Goal: Task Accomplishment & Management: Manage account settings

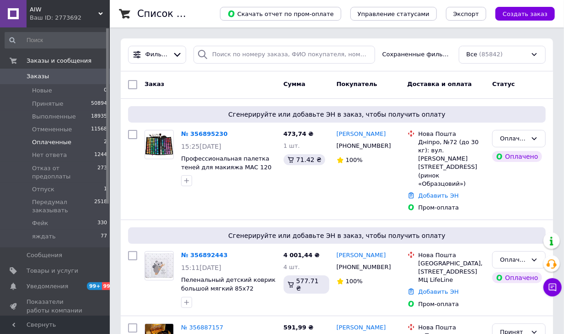
click at [65, 143] on span "Оплаченные" at bounding box center [51, 142] width 39 height 8
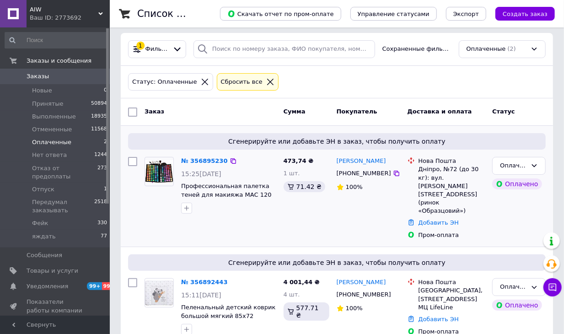
scroll to position [7, 0]
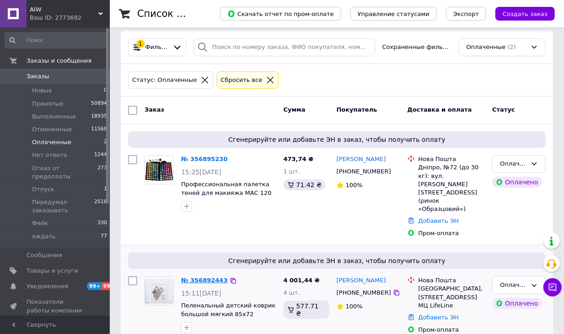
click at [202, 277] on link "№ 356892443" at bounding box center [204, 280] width 47 height 7
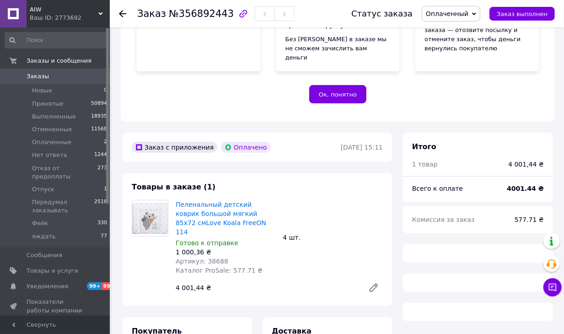
scroll to position [263, 0]
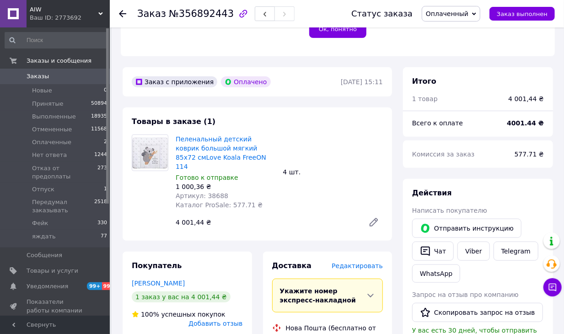
click at [215, 192] on span "Артикул: 38688" at bounding box center [202, 195] width 53 height 7
copy span "38688"
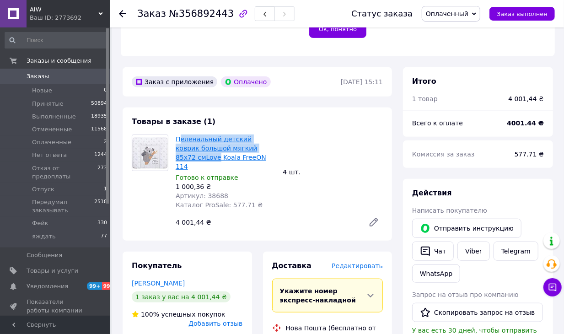
drag, startPoint x: 257, startPoint y: 127, endPoint x: 179, endPoint y: 123, distance: 78.8
click at [179, 133] on div "Пеленальный детский коврик большой мягкий 85х72 смLove Koala FreeON 114 Готово …" at bounding box center [226, 172] width 108 height 79
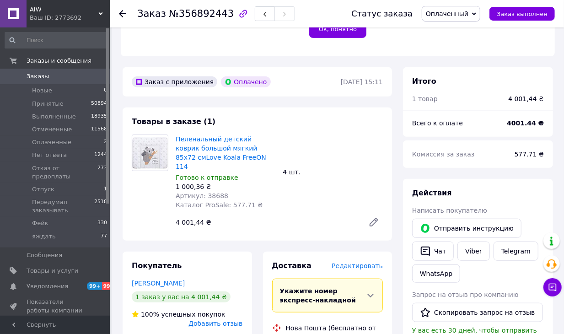
click at [339, 75] on div "Заказ с приложения Оплачено [DATE] 15:11" at bounding box center [258, 81] width 270 height 29
drag, startPoint x: 240, startPoint y: 130, endPoint x: 177, endPoint y: 124, distance: 63.4
click at [177, 133] on div "Пеленальный детский коврик большой мягкий 85х72 смLove Koala FreeON 114 Готово …" at bounding box center [279, 183] width 215 height 101
copy link "Пеленальный детский коврик большой мягкий 85х72 смLove"
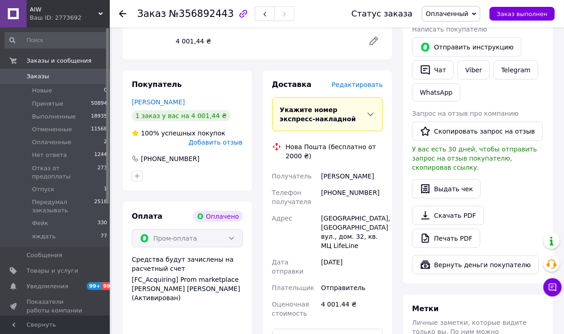
scroll to position [458, 0]
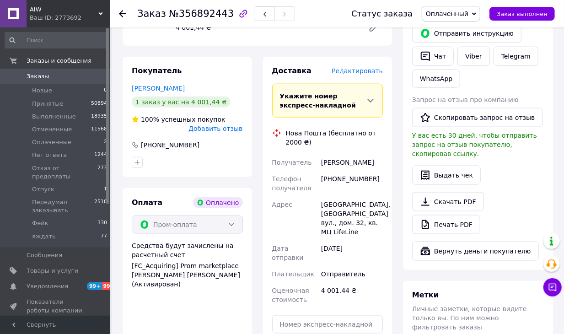
click at [358, 171] on div "[PHONE_NUMBER]" at bounding box center [352, 184] width 65 height 26
copy div "[PHONE_NUMBER]"
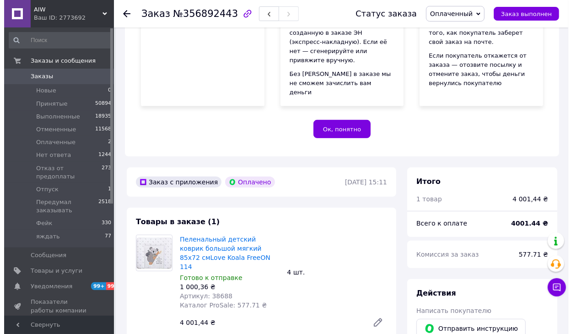
scroll to position [299, 0]
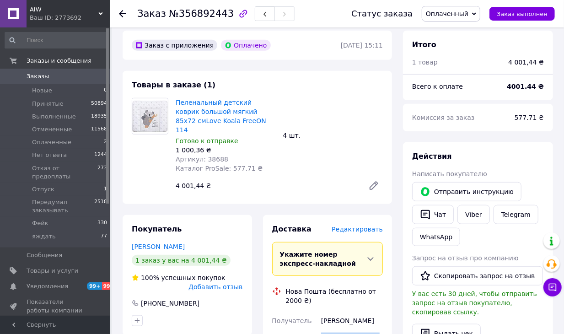
click at [465, 8] on span "Оплаченный" at bounding box center [451, 14] width 59 height 16
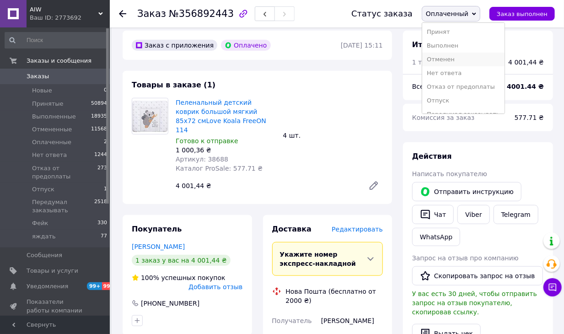
click at [454, 56] on li "Отменен" at bounding box center [464, 60] width 82 height 14
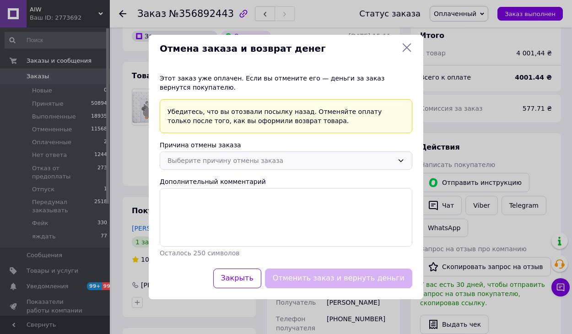
click at [322, 161] on div "Выберите причину отмены заказа" at bounding box center [281, 161] width 226 height 10
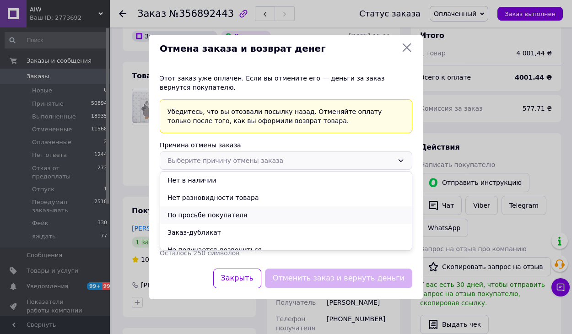
click at [230, 218] on li "По просьбе покупателя" at bounding box center [286, 214] width 252 height 17
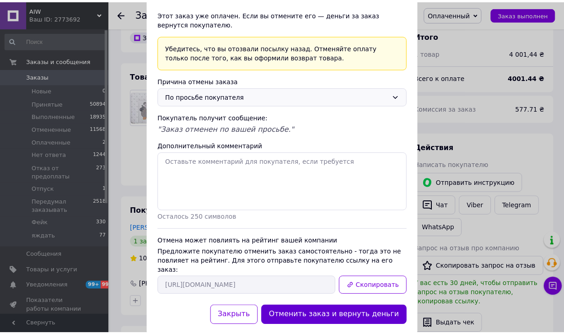
scroll to position [54, 0]
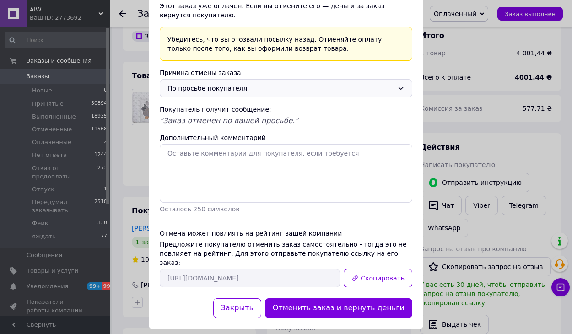
click at [383, 302] on button "Отменить заказ и вернуть деньги" at bounding box center [338, 308] width 147 height 20
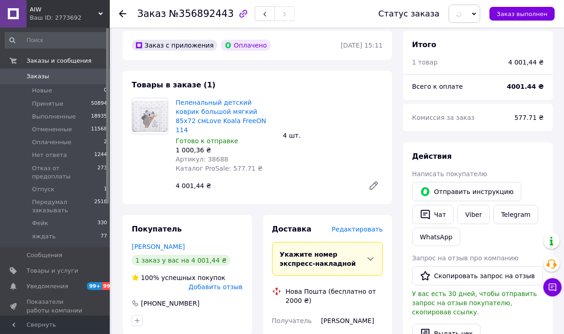
click at [218, 156] on span "Артикул: 38688" at bounding box center [202, 159] width 53 height 7
click at [217, 156] on span "Артикул: 38688" at bounding box center [202, 159] width 53 height 7
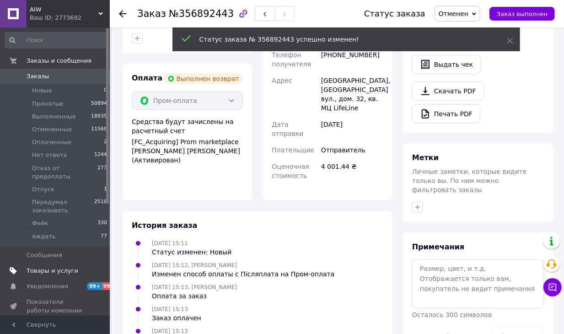
scroll to position [26, 0]
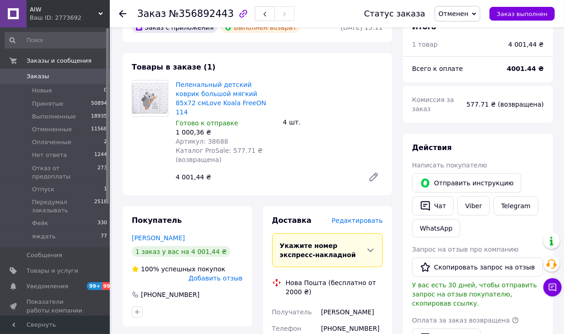
click at [126, 13] on div at bounding box center [128, 13] width 18 height 27
click at [124, 13] on icon at bounding box center [122, 13] width 7 height 7
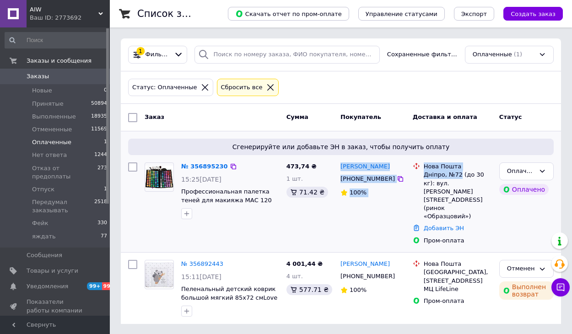
drag, startPoint x: 461, startPoint y: 171, endPoint x: 340, endPoint y: 167, distance: 121.8
click at [339, 166] on div "№ 356895230 15:25[DATE] Профессиональная палетка теней для макияжа МАС 120 отте…" at bounding box center [341, 204] width 433 height 90
copy div "[PERSON_NAME] [PHONE_NUMBER] 100% Нова Пошта Дніпро, №72"
click at [191, 164] on link "№ 356895230" at bounding box center [204, 166] width 47 height 7
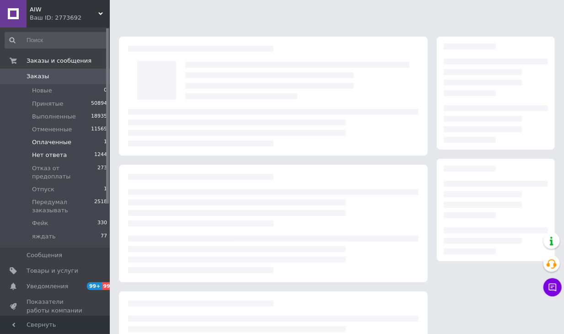
click at [0, 152] on li "Нет ответа 1244" at bounding box center [56, 155] width 113 height 13
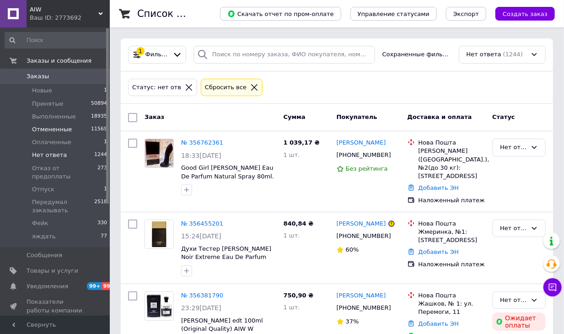
scroll to position [2, 0]
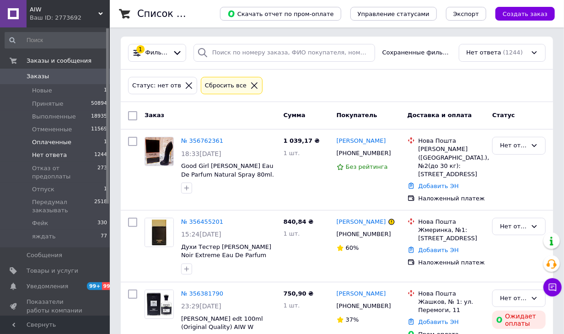
click at [59, 136] on li "Оплаченные 1" at bounding box center [56, 142] width 113 height 13
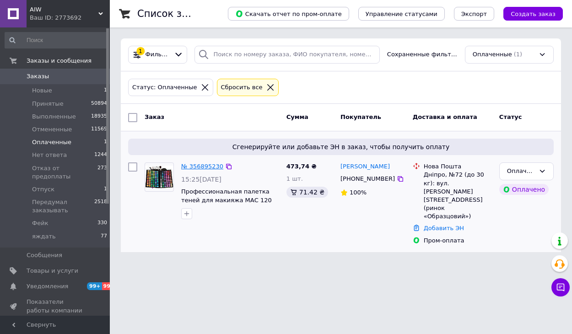
click at [201, 167] on link "№ 356895230" at bounding box center [202, 166] width 42 height 7
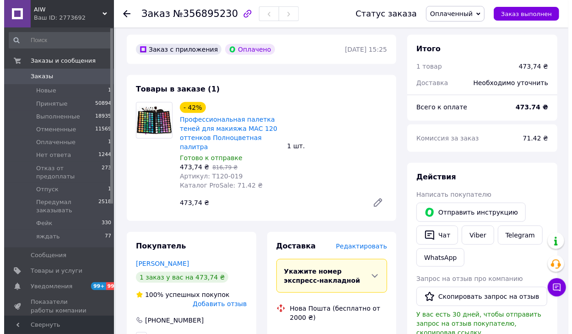
scroll to position [398, 0]
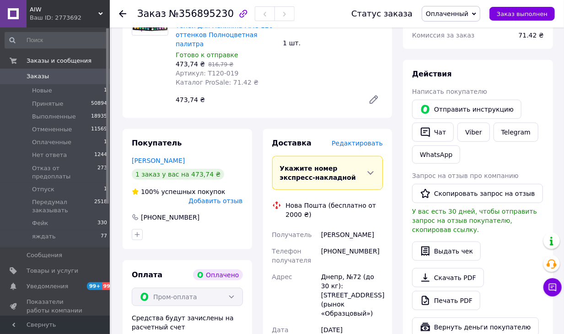
click at [368, 140] on span "Редактировать" at bounding box center [357, 143] width 51 height 7
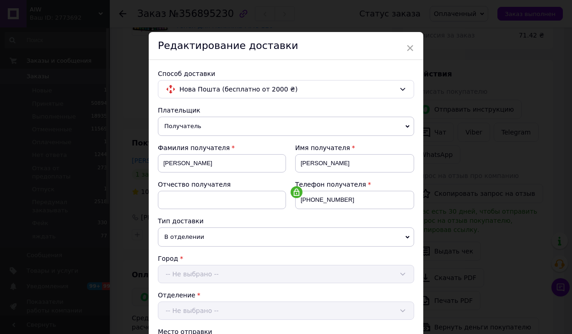
scroll to position [277, 0]
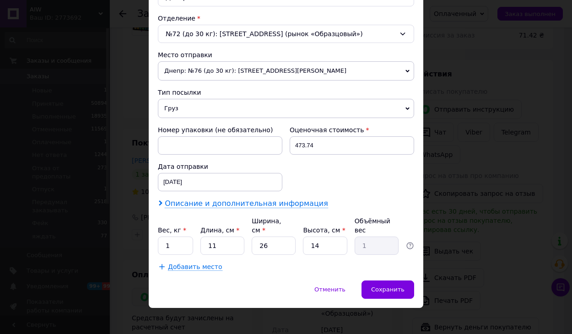
click at [265, 201] on span "Описание и дополнительная информация" at bounding box center [246, 203] width 163 height 9
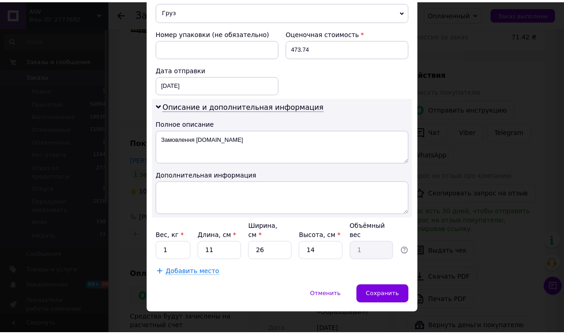
scroll to position [379, 0]
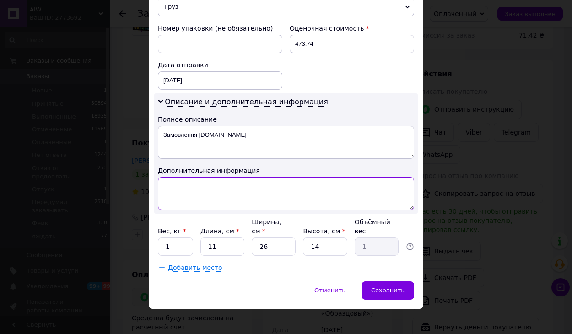
click at [200, 183] on textarea at bounding box center [286, 193] width 256 height 33
paste textarea "тени 121"
type textarea "тени 121"
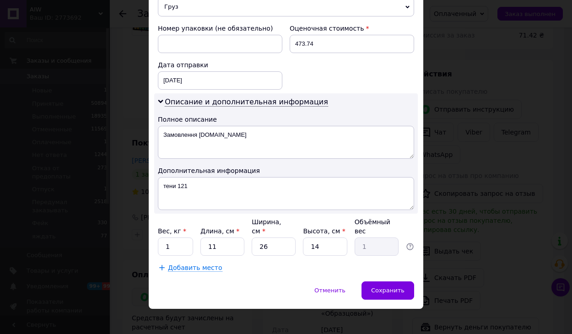
click at [392, 264] on div "Добавить место" at bounding box center [286, 267] width 256 height 9
click at [391, 287] on span "Сохранить" at bounding box center [387, 290] width 33 height 7
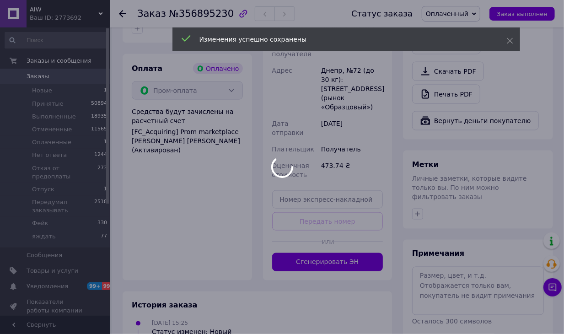
scroll to position [633, 0]
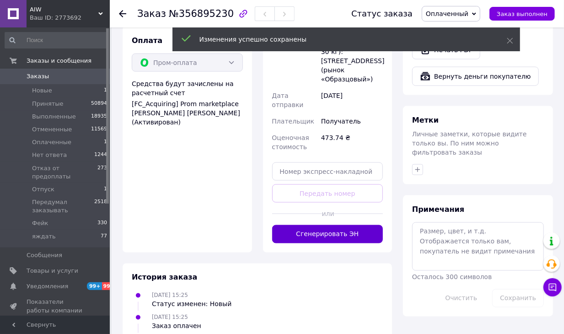
click at [342, 225] on button "Сгенерировать ЭН" at bounding box center [327, 234] width 111 height 18
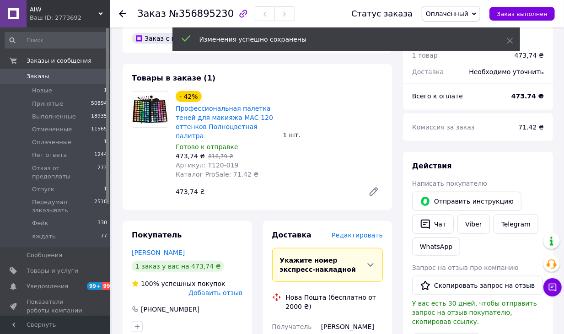
scroll to position [325, 0]
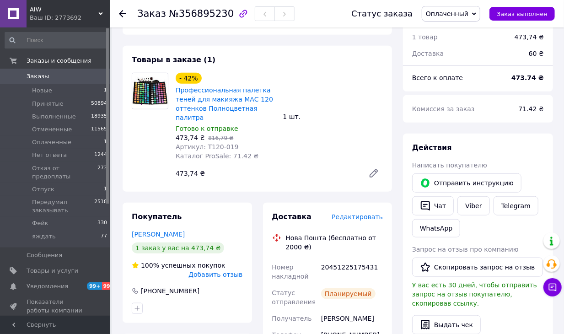
click at [352, 259] on div "20451225175431" at bounding box center [352, 272] width 65 height 26
click at [339, 259] on div "20451225175431" at bounding box center [352, 272] width 65 height 26
copy div "20451225175431"
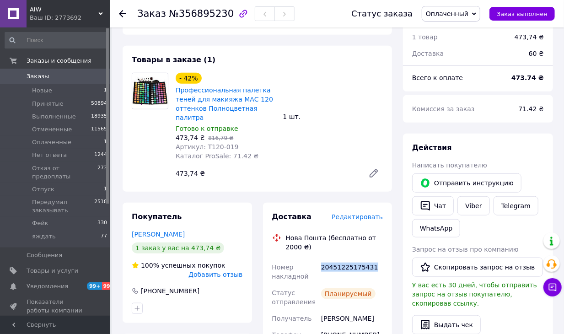
click at [461, 15] on span "Оплаченный" at bounding box center [447, 13] width 43 height 7
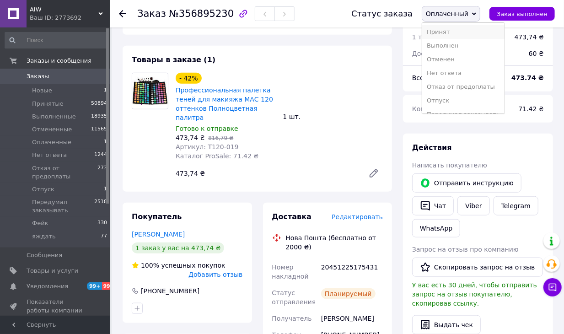
click at [458, 25] on li "Принят" at bounding box center [464, 32] width 82 height 14
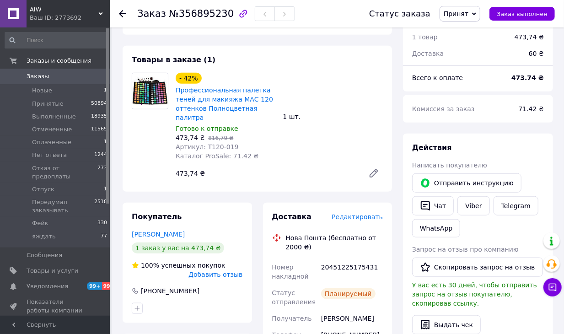
click at [122, 14] on use at bounding box center [122, 13] width 7 height 7
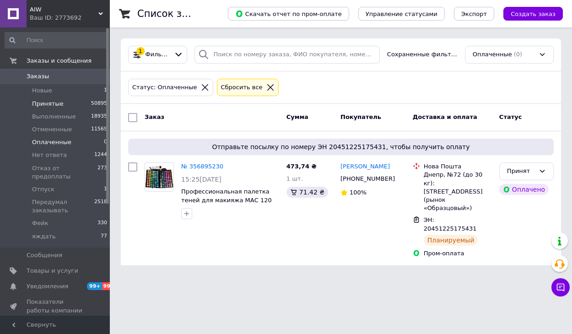
drag, startPoint x: 80, startPoint y: 92, endPoint x: 81, endPoint y: 98, distance: 6.2
click at [80, 92] on li "Новые 1" at bounding box center [56, 90] width 113 height 13
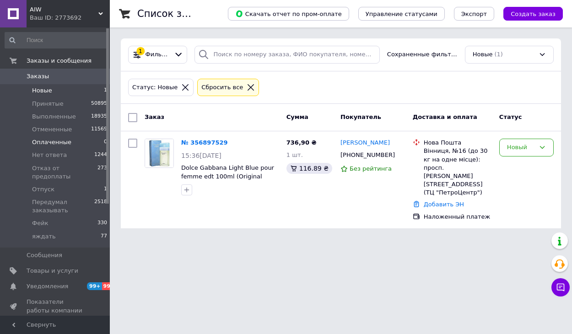
click at [60, 142] on span "Оплаченные" at bounding box center [51, 142] width 39 height 8
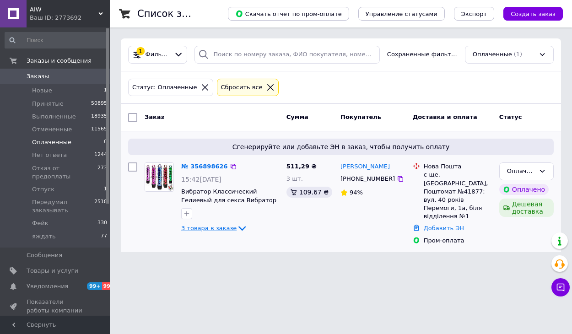
click at [249, 233] on div "№ 356898626 15:42[DATE] Вибратор Классический Гелиевый для секса Вибратор Женск…" at bounding box center [230, 198] width 105 height 79
click at [240, 230] on icon at bounding box center [242, 228] width 11 height 11
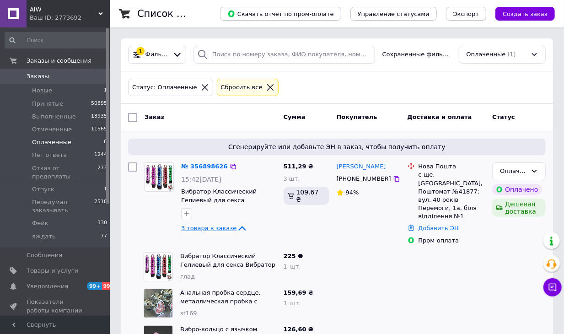
click at [241, 226] on icon at bounding box center [242, 228] width 11 height 11
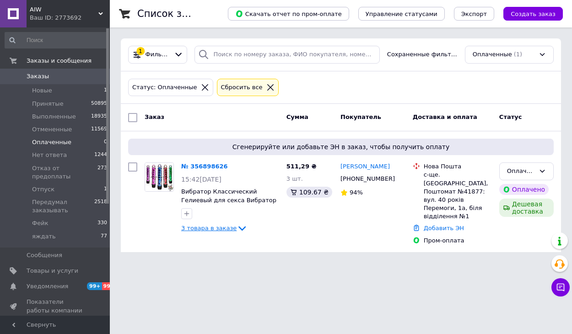
click at [239, 228] on icon at bounding box center [241, 229] width 7 height 5
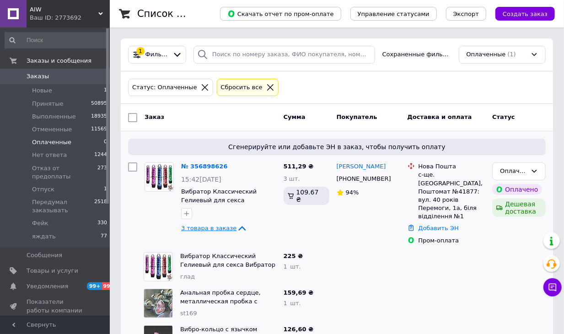
scroll to position [30, 0]
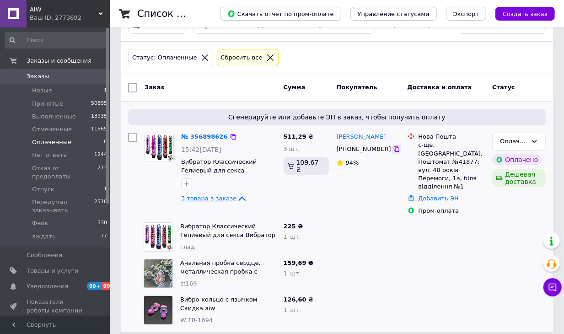
click at [393, 150] on icon at bounding box center [396, 149] width 7 height 7
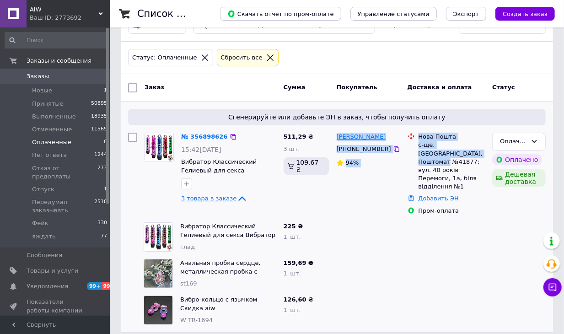
drag, startPoint x: 402, startPoint y: 144, endPoint x: 336, endPoint y: 134, distance: 66.7
click at [336, 134] on div "№ 356898626 15:42[DATE] Вибратор Классический Гелиевый для секса Вибратор Женск…" at bounding box center [337, 174] width 425 height 90
copy div "[PERSON_NAME] [PHONE_NUMBER] 94% Нова Пошта с-ще. [GEOGRAPHIC_DATA], Поштомат №…"
click at [206, 135] on link "№ 356898626" at bounding box center [204, 136] width 47 height 7
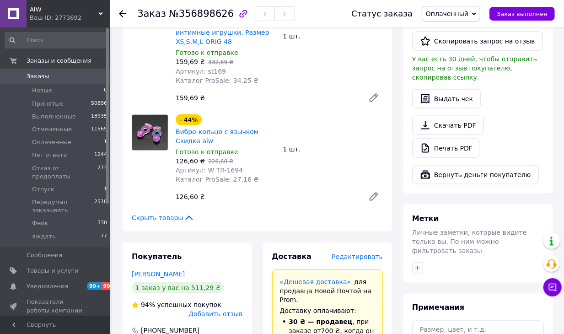
click at [370, 253] on span "Редактировать" at bounding box center [357, 256] width 51 height 7
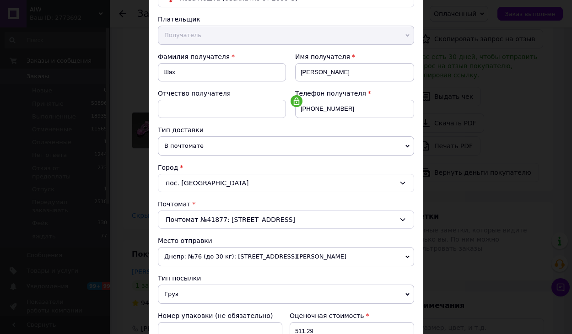
scroll to position [277, 0]
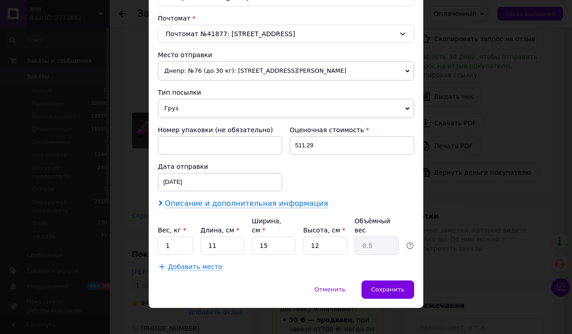
click at [281, 199] on span "Описание и дополнительная информация" at bounding box center [246, 203] width 163 height 9
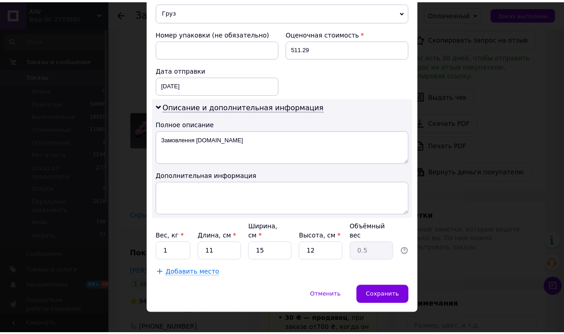
scroll to position [379, 0]
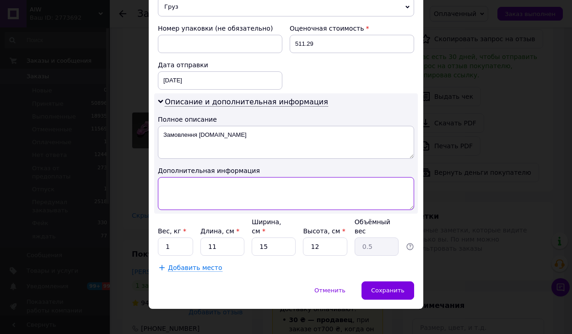
click at [264, 181] on textarea at bounding box center [286, 193] width 256 height 33
paste textarea "гладк + пр [PERSON_NAME]+ вбкольц крх"
type textarea "гладк + пр [PERSON_NAME]+ вбкольц крх"
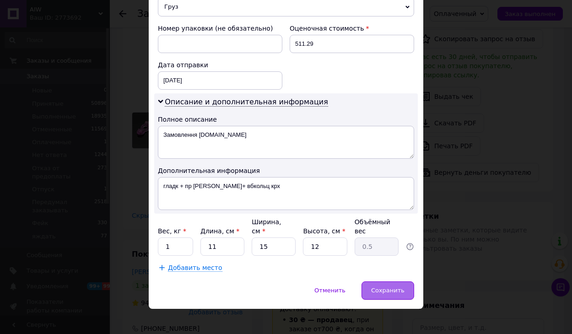
click at [398, 282] on div "Сохранить" at bounding box center [388, 291] width 53 height 18
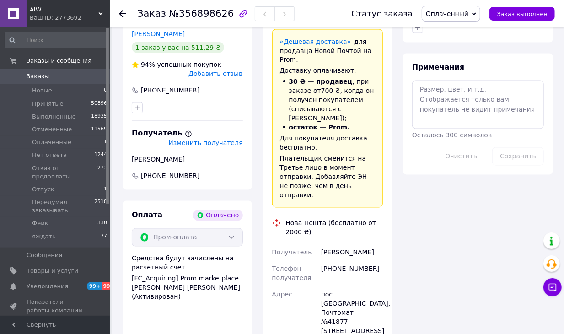
scroll to position [1008, 0]
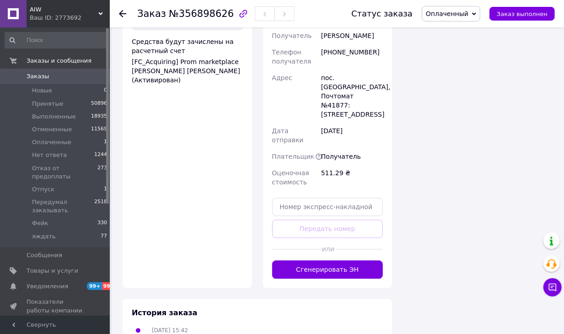
click at [322, 260] on button "Сгенерировать ЭН" at bounding box center [327, 269] width 111 height 18
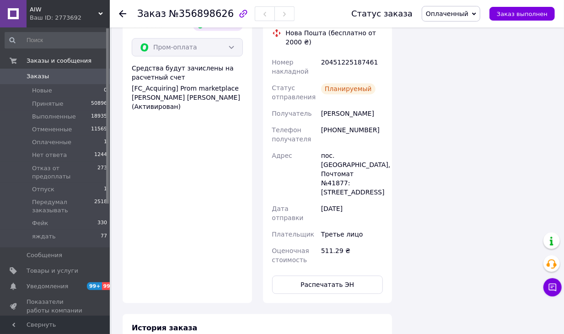
scroll to position [893, 0]
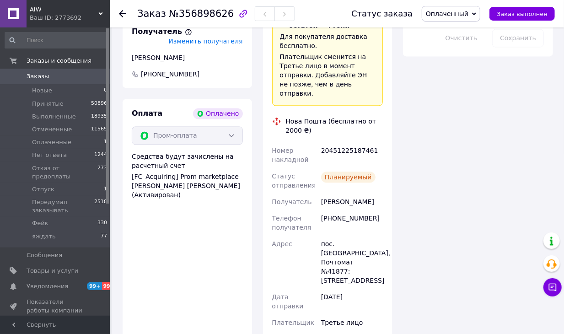
click at [353, 142] on div "20451225187461" at bounding box center [352, 155] width 65 height 26
copy div "20451225187461"
drag, startPoint x: 466, startPoint y: 14, endPoint x: 462, endPoint y: 22, distance: 9.0
click at [466, 14] on span "Оплаченный" at bounding box center [447, 13] width 43 height 7
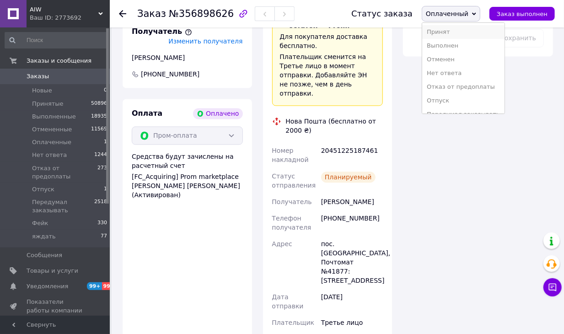
click at [458, 29] on li "Принят" at bounding box center [464, 32] width 82 height 14
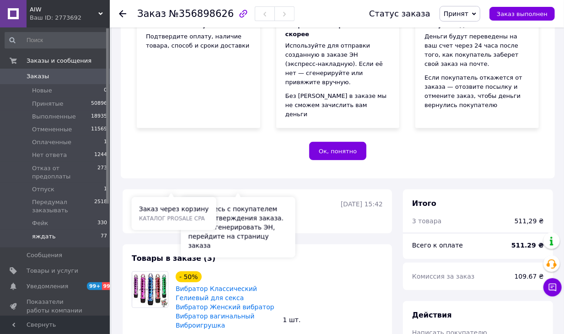
scroll to position [142, 0]
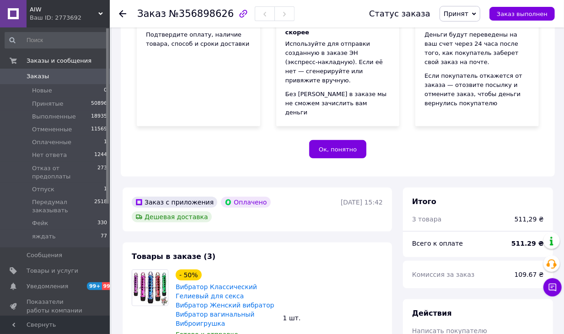
click at [118, 14] on div "Заказ №356898626 Статус заказа Принят Выполнен Отменен Оплаченный Нет ответа От…" at bounding box center [337, 13] width 455 height 27
click at [119, 14] on icon at bounding box center [122, 13] width 7 height 7
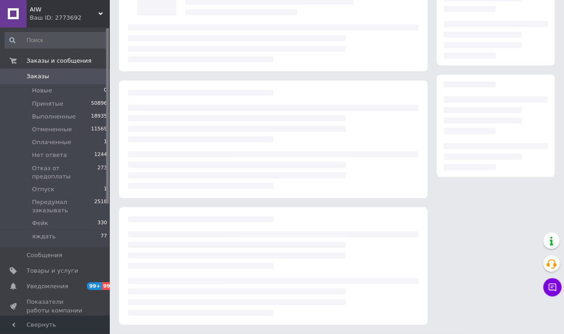
scroll to position [84, 0]
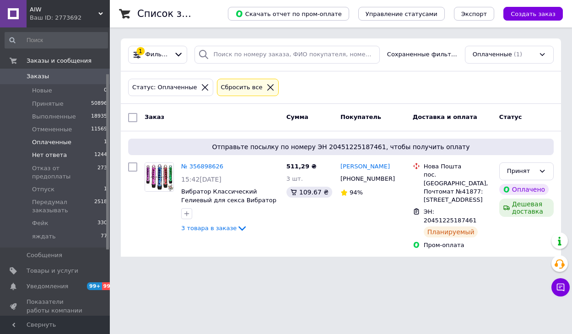
scroll to position [76, 0]
